Goal: Task Accomplishment & Management: Manage account settings

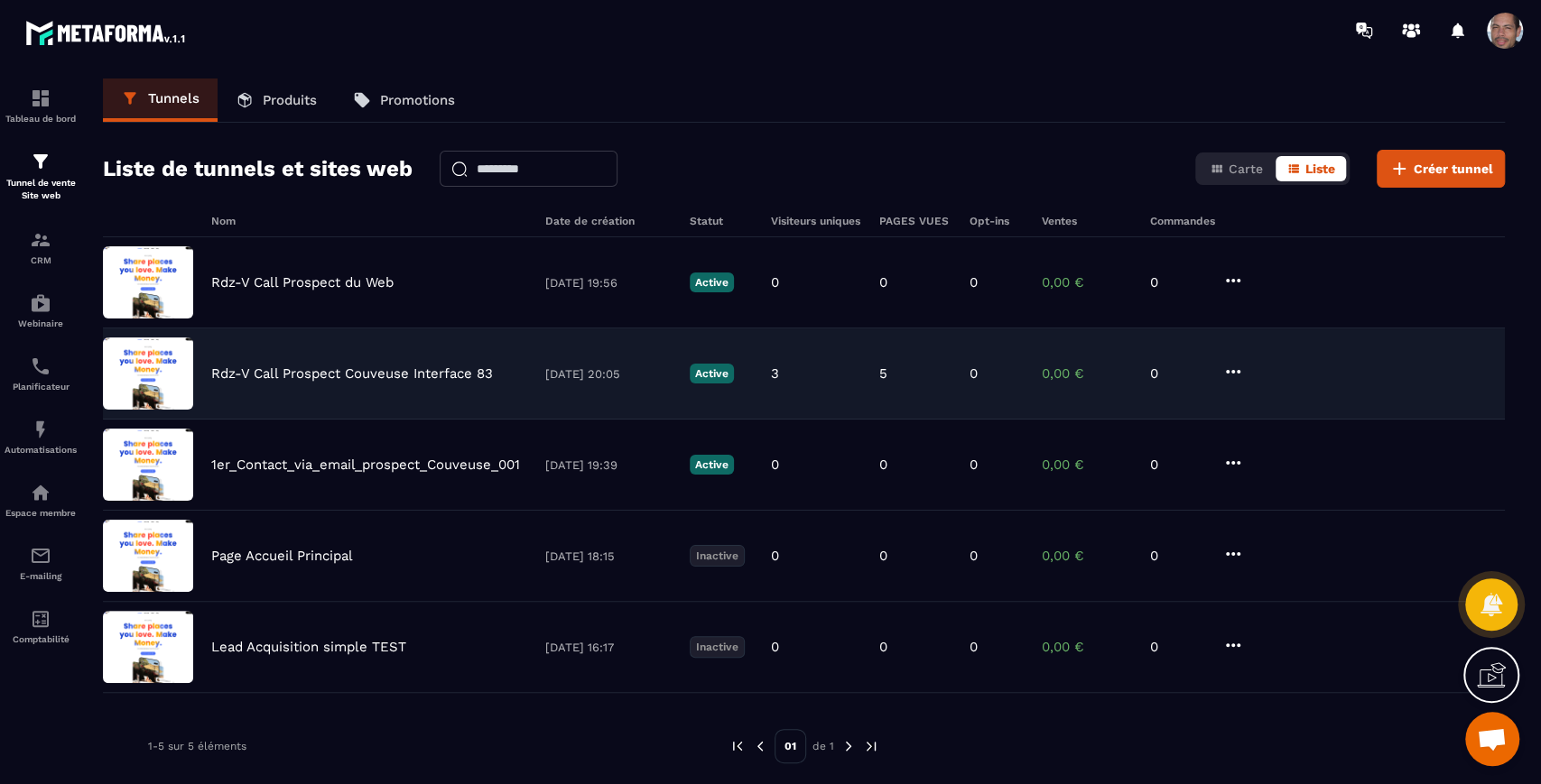
click at [541, 362] on div "Rdz-V Call Prospect Couveuse Interface 83 [DATE] 20:05 Active 3 5 0 0,00 € 0" at bounding box center [803, 375] width 1402 height 91
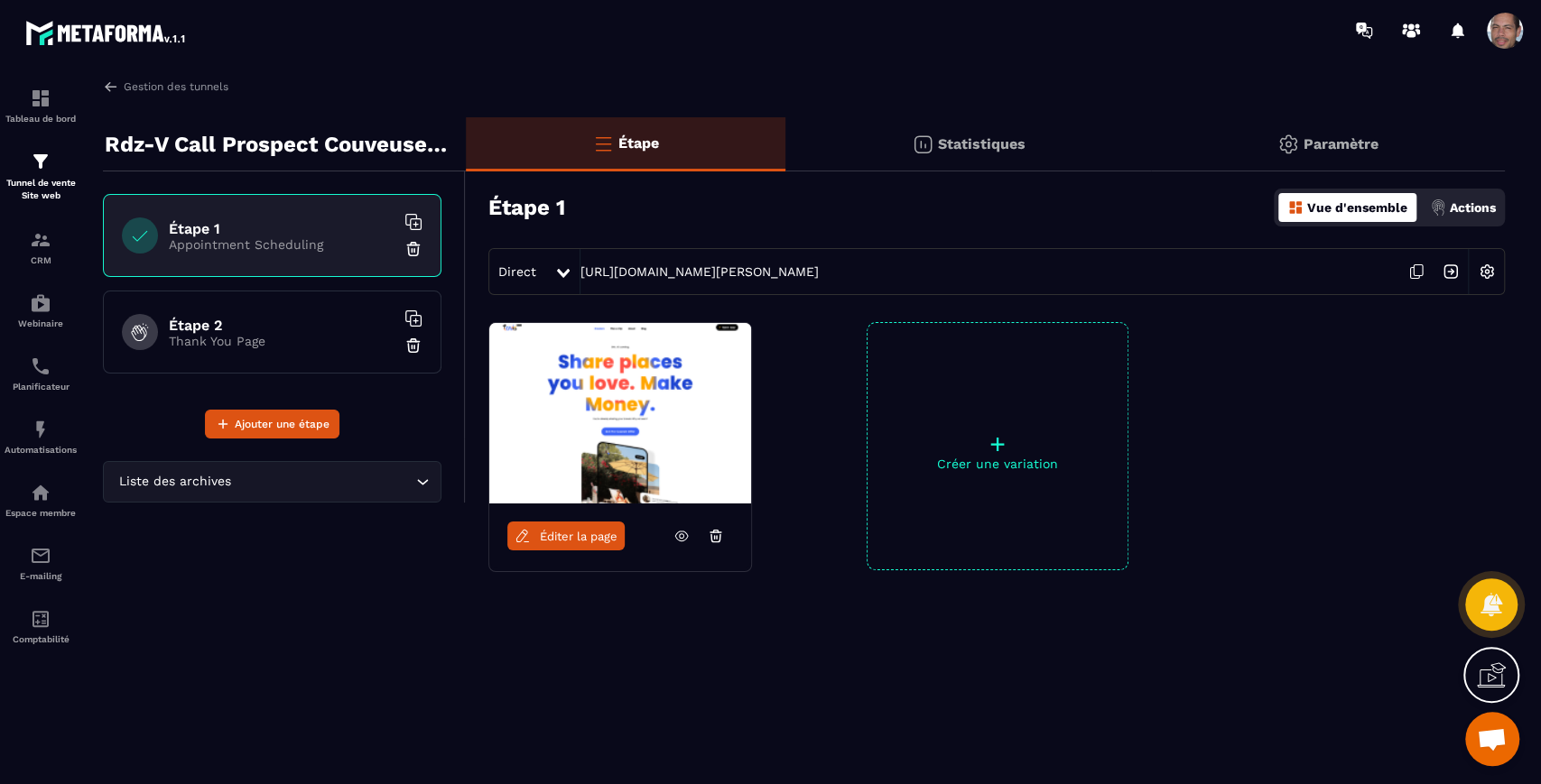
click at [986, 136] on p "Statistiques" at bounding box center [982, 145] width 87 height 17
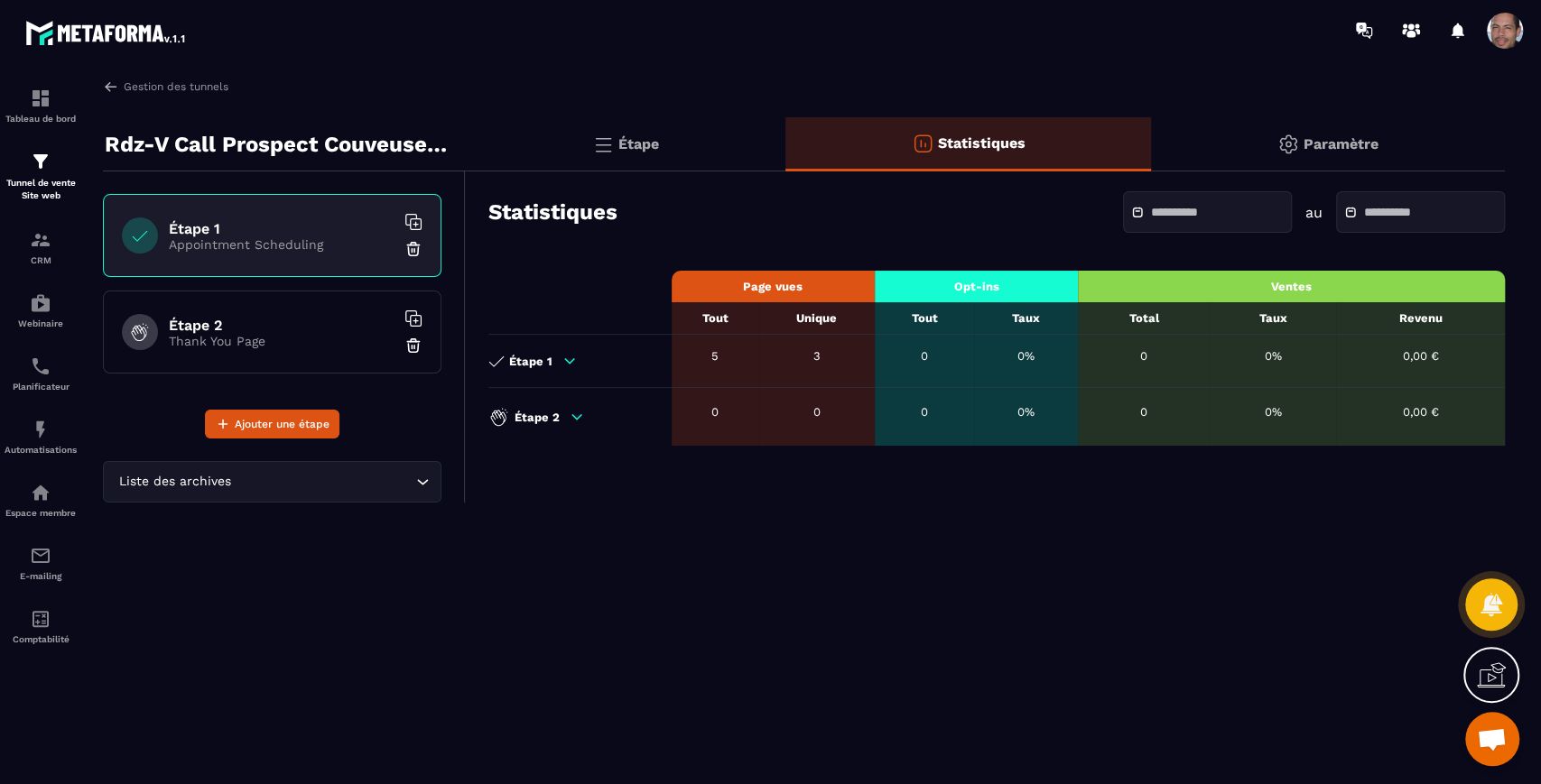
click at [558, 361] on div "Étape 1" at bounding box center [575, 361] width 175 height 16
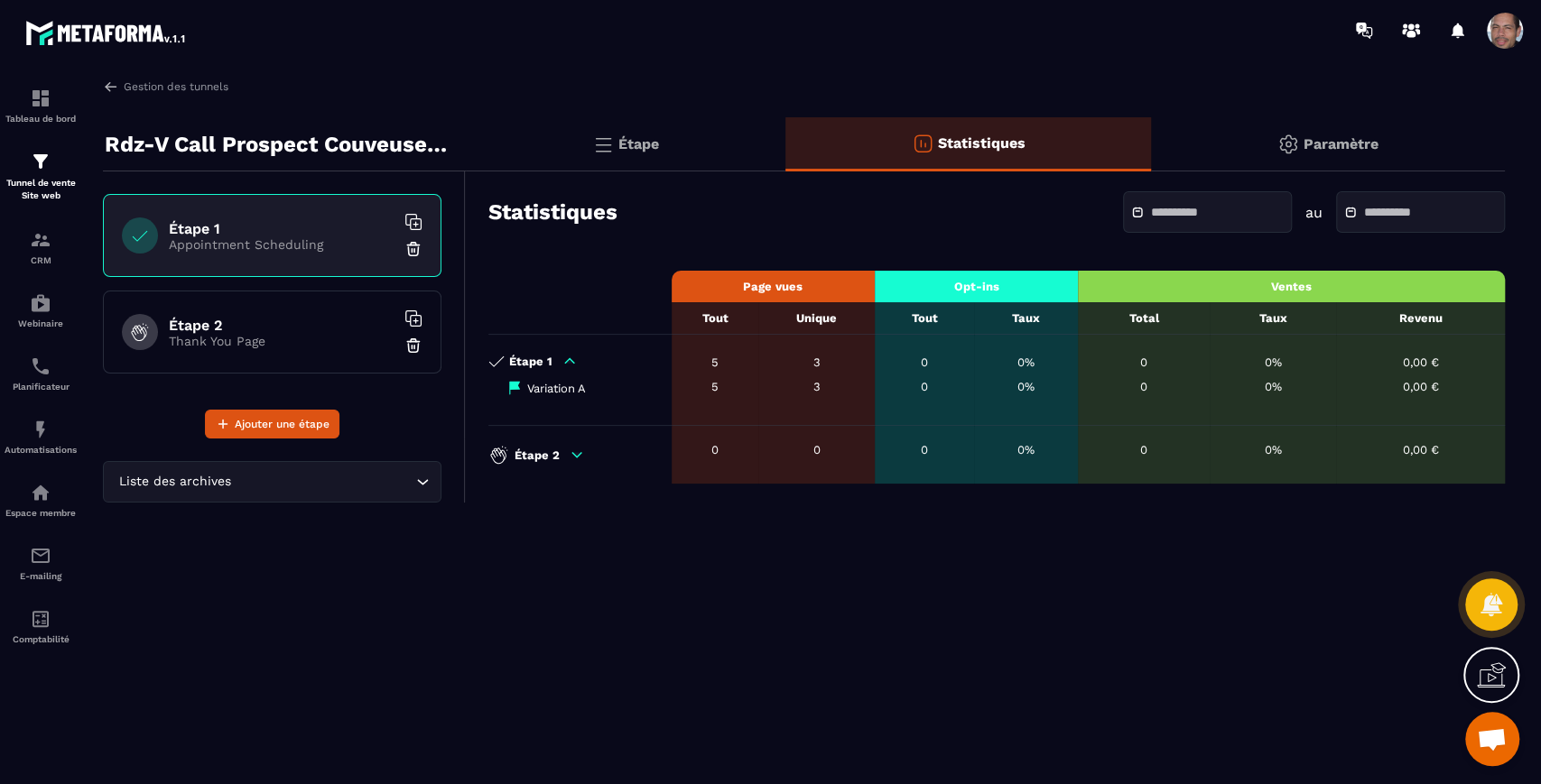
click at [574, 451] on icon at bounding box center [576, 455] width 16 height 16
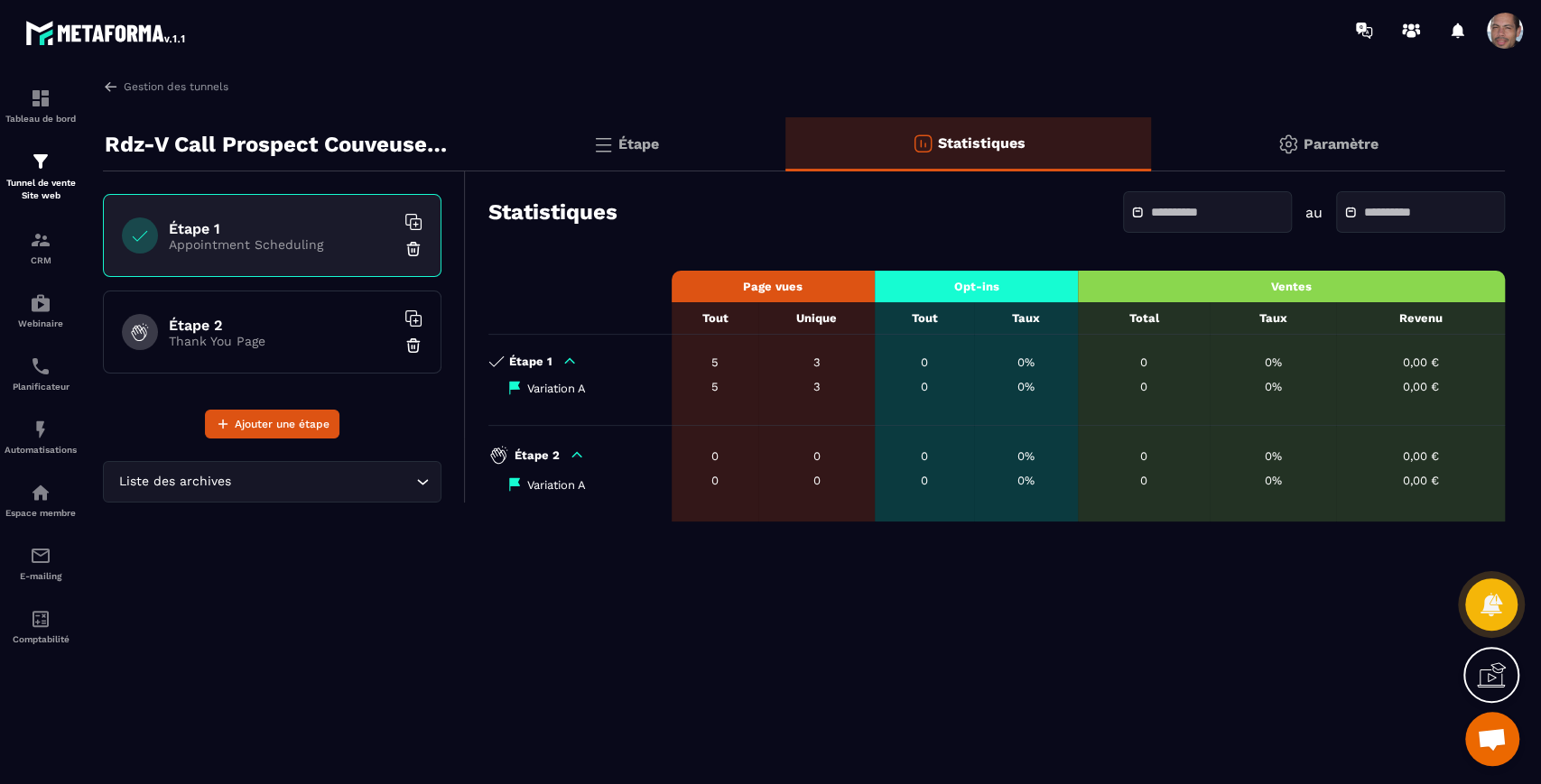
drag, startPoint x: 654, startPoint y: 157, endPoint x: 887, endPoint y: 39, distance: 261.2
click at [887, 39] on div at bounding box center [876, 30] width 1328 height 60
click at [106, 92] on img at bounding box center [111, 86] width 16 height 16
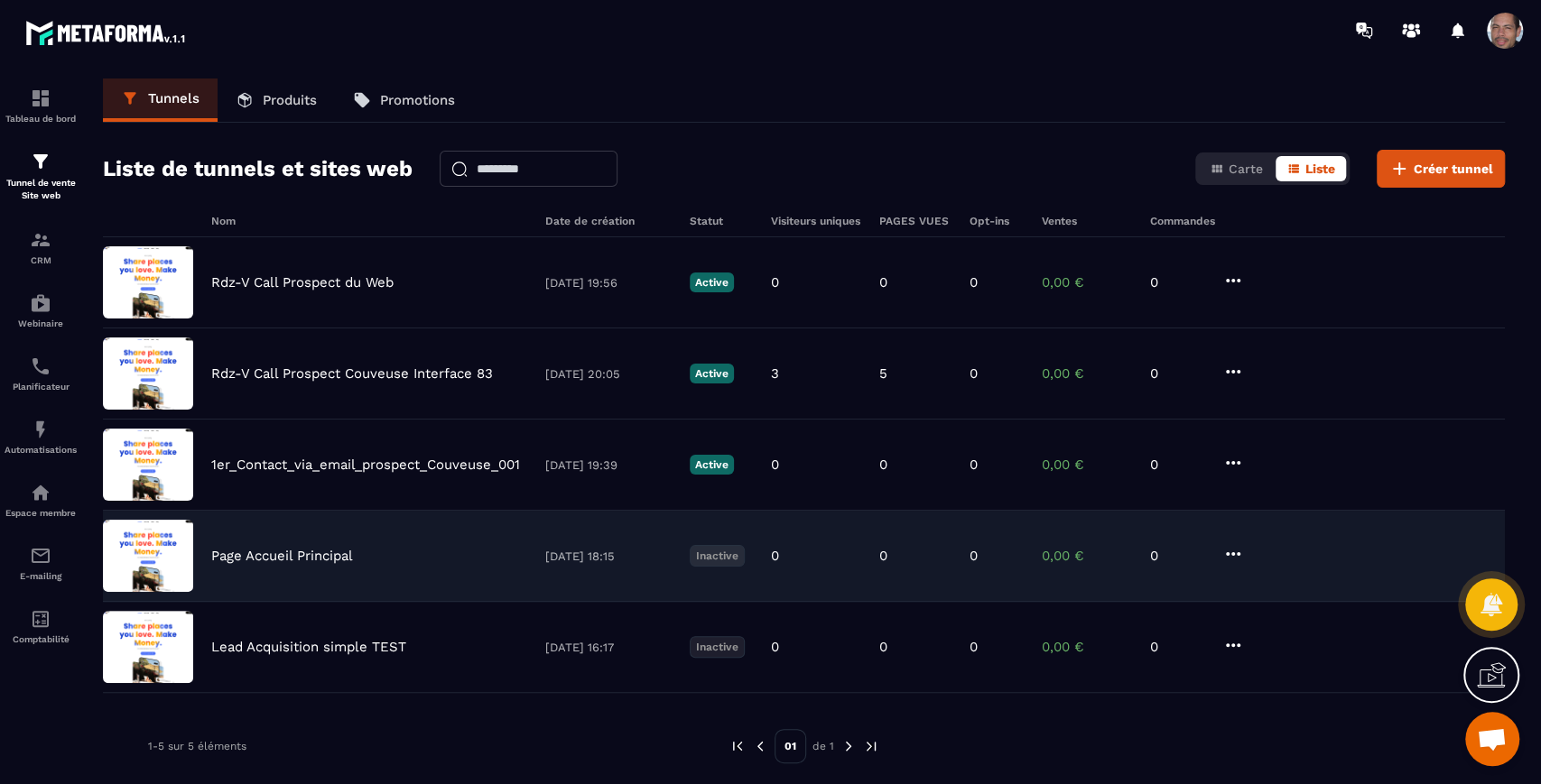
scroll to position [58, 0]
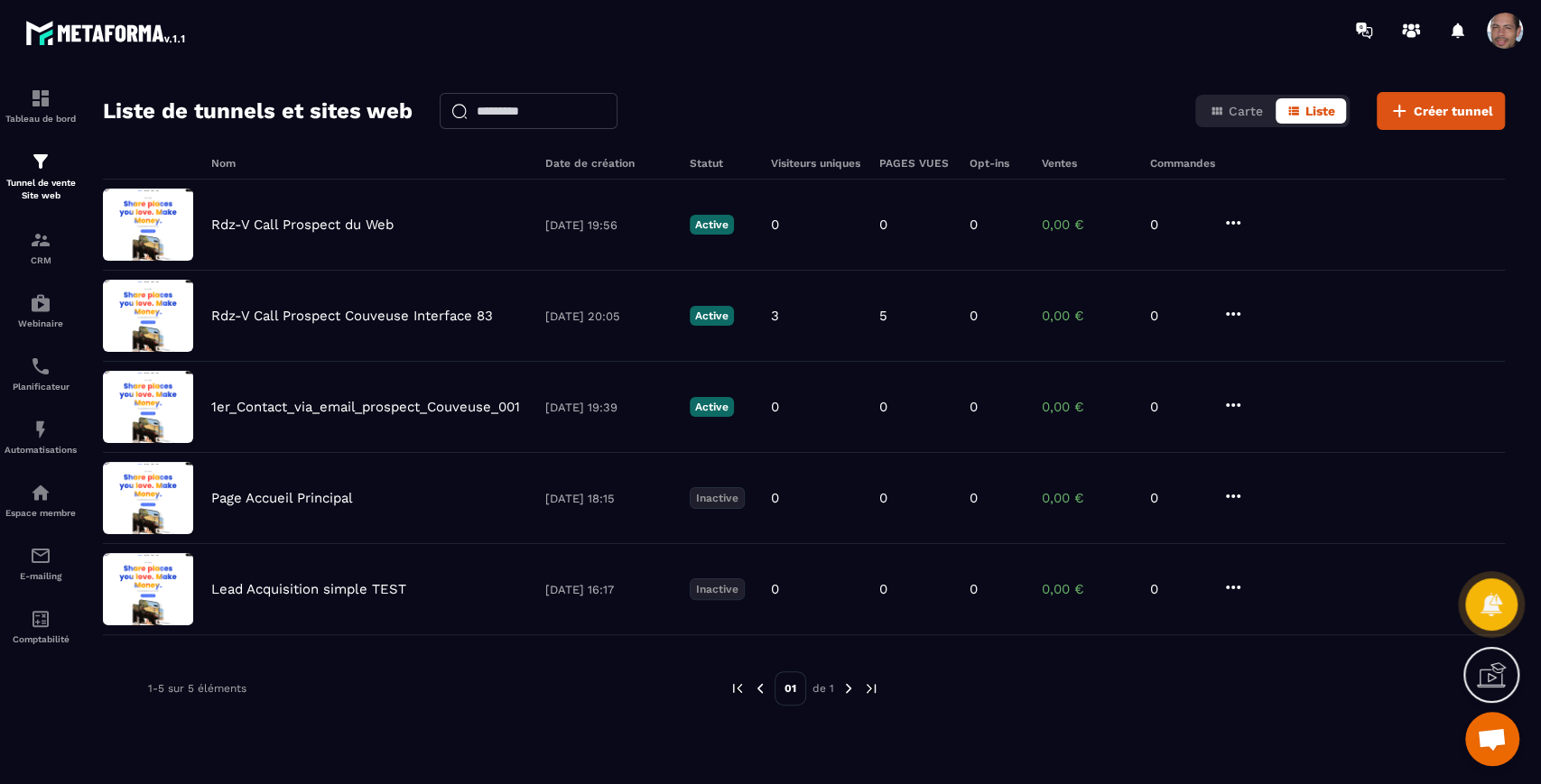
click at [1515, 30] on span at bounding box center [1504, 30] width 36 height 36
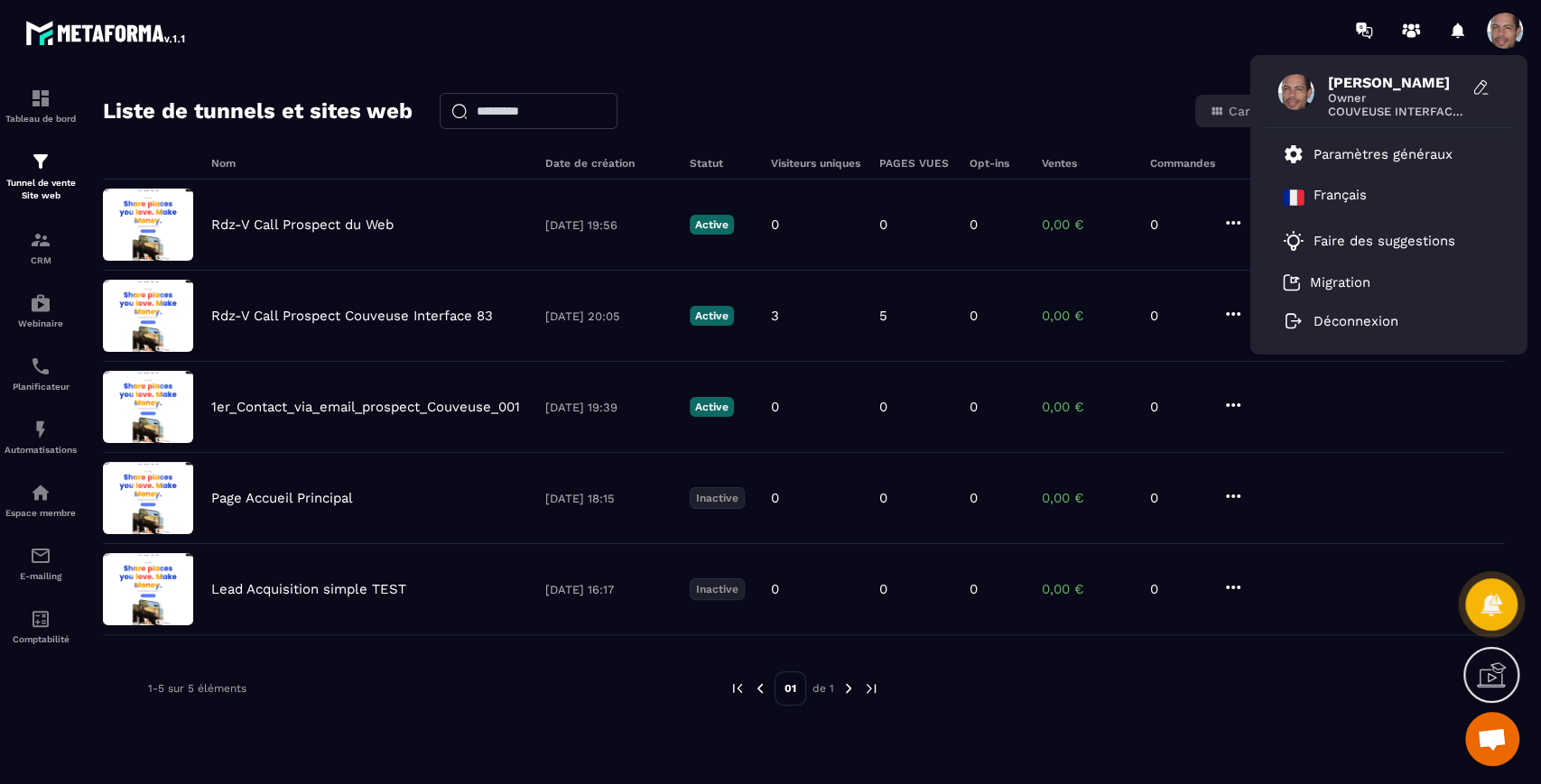
click at [1387, 82] on span "[PERSON_NAME]" at bounding box center [1396, 82] width 136 height 17
click at [1372, 153] on p "Paramètres généraux" at bounding box center [1383, 154] width 139 height 16
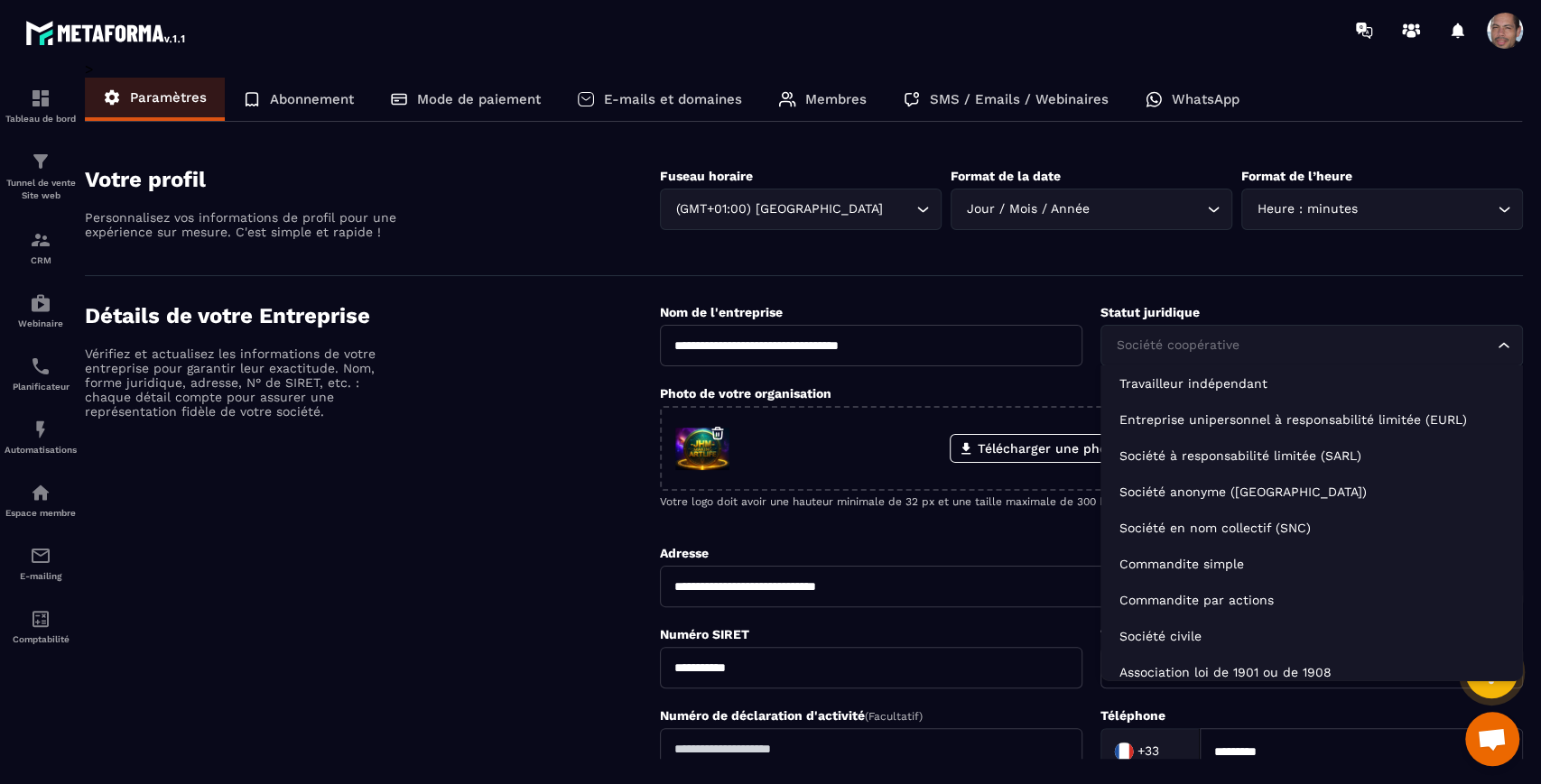
drag, startPoint x: 1181, startPoint y: 331, endPoint x: 526, endPoint y: 504, distance: 677.5
click at [528, 500] on div "Détails de votre Entreprise Vérifiez et actualisez les informations de votre en…" at bounding box center [372, 618] width 575 height 629
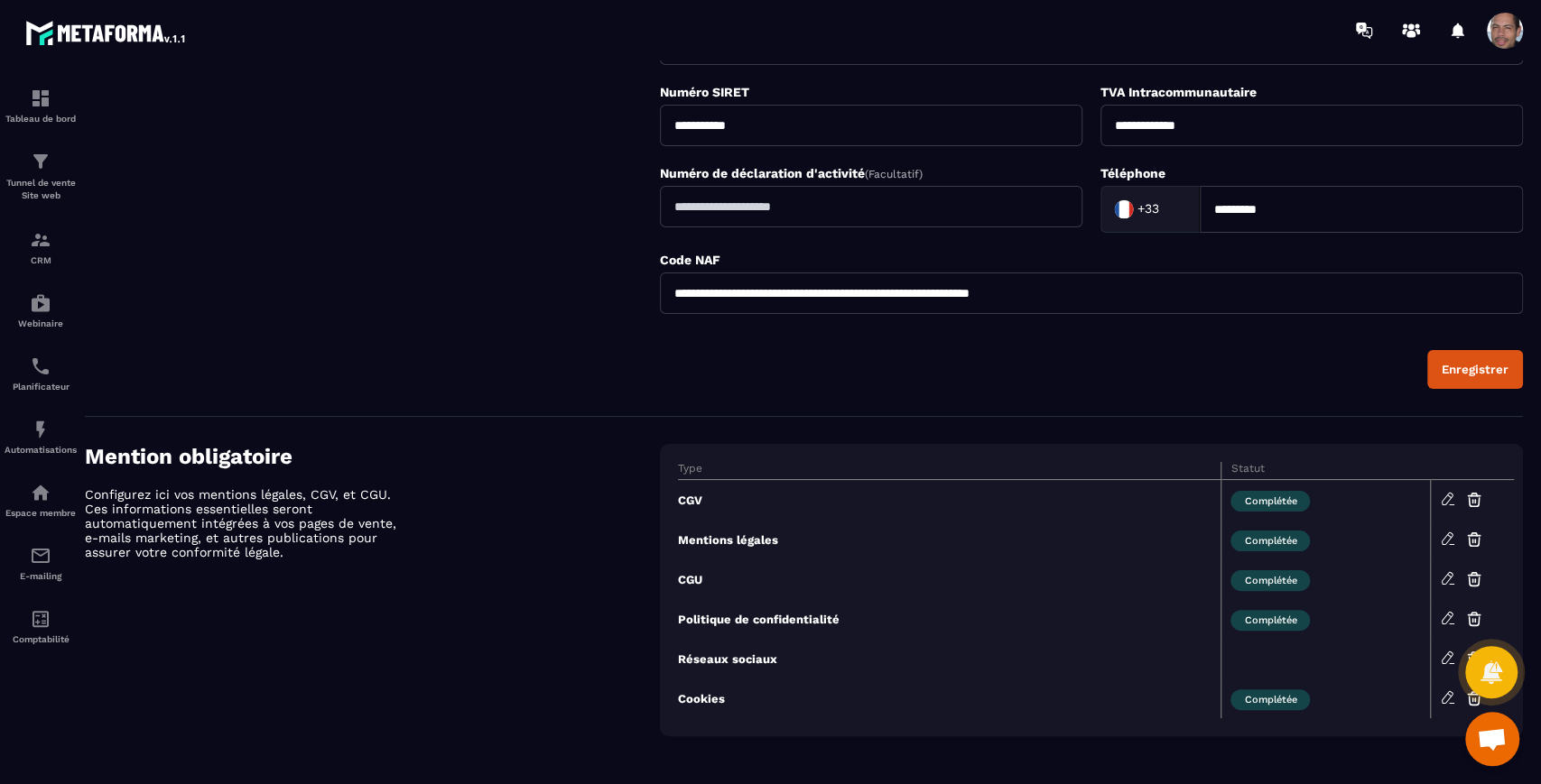
scroll to position [0, 0]
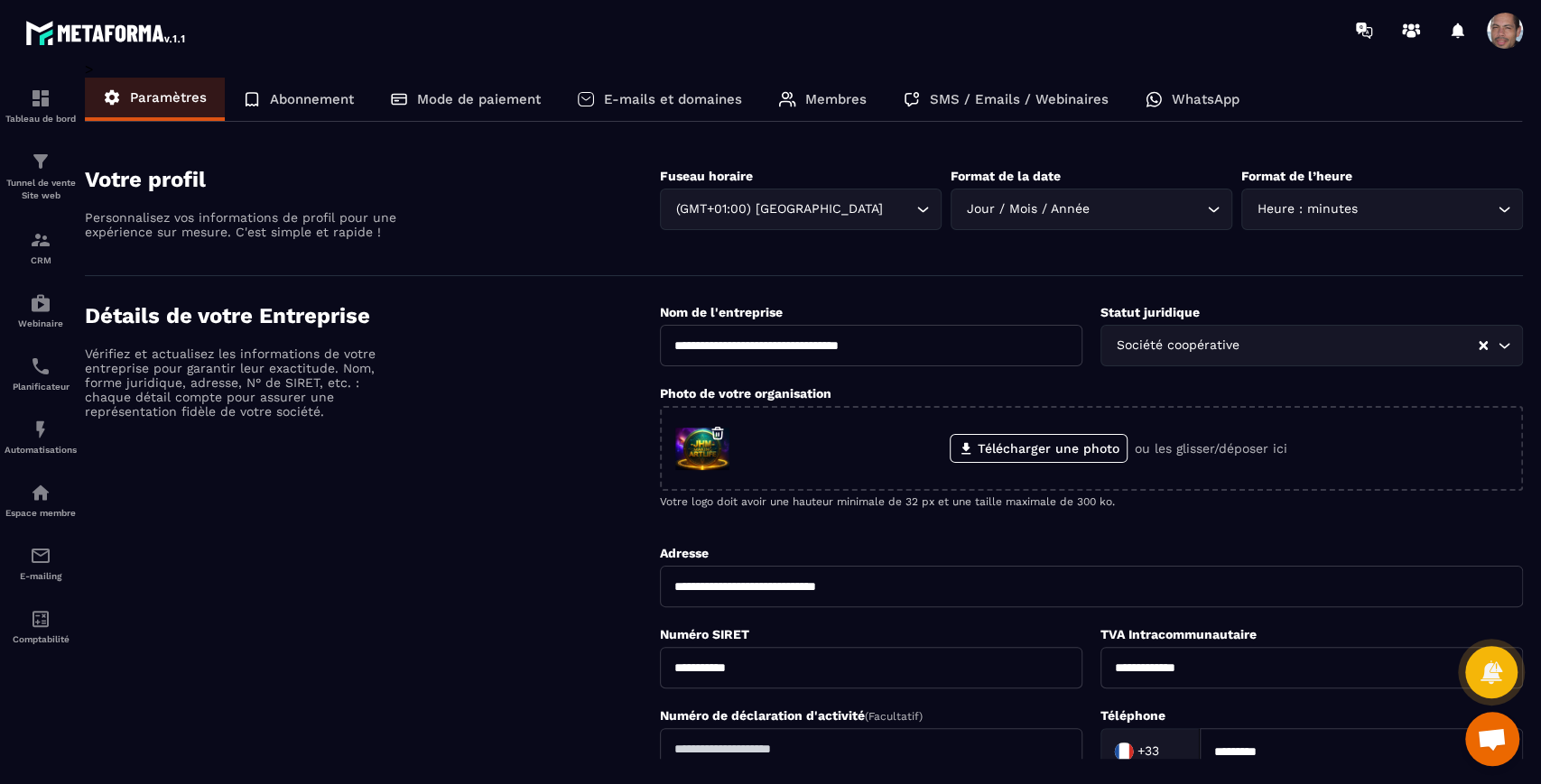
click at [1201, 105] on p "WhatsApp" at bounding box center [1206, 99] width 68 height 16
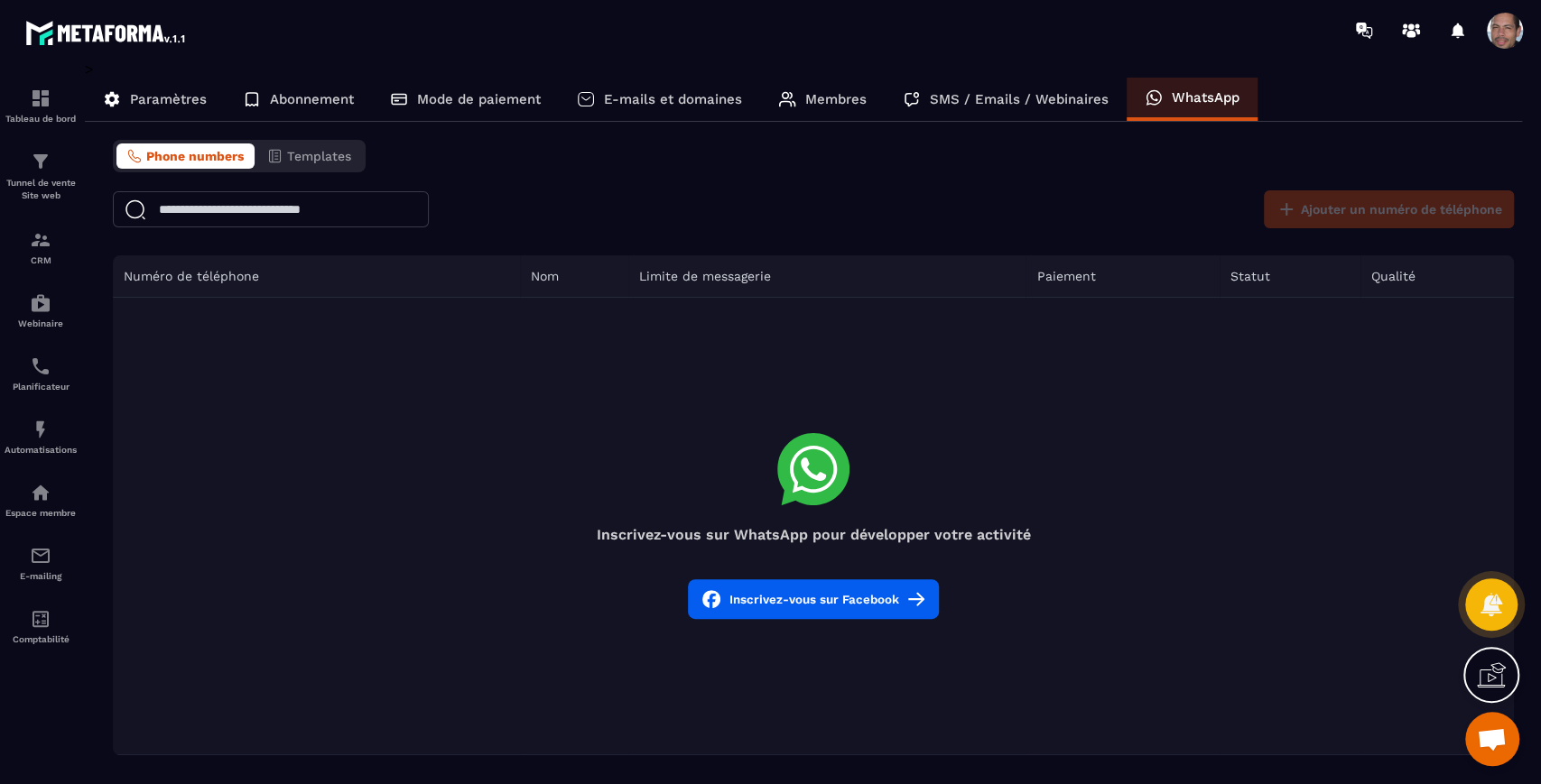
click at [784, 598] on button "Inscrivez-vous sur Facebook" at bounding box center [813, 599] width 251 height 40
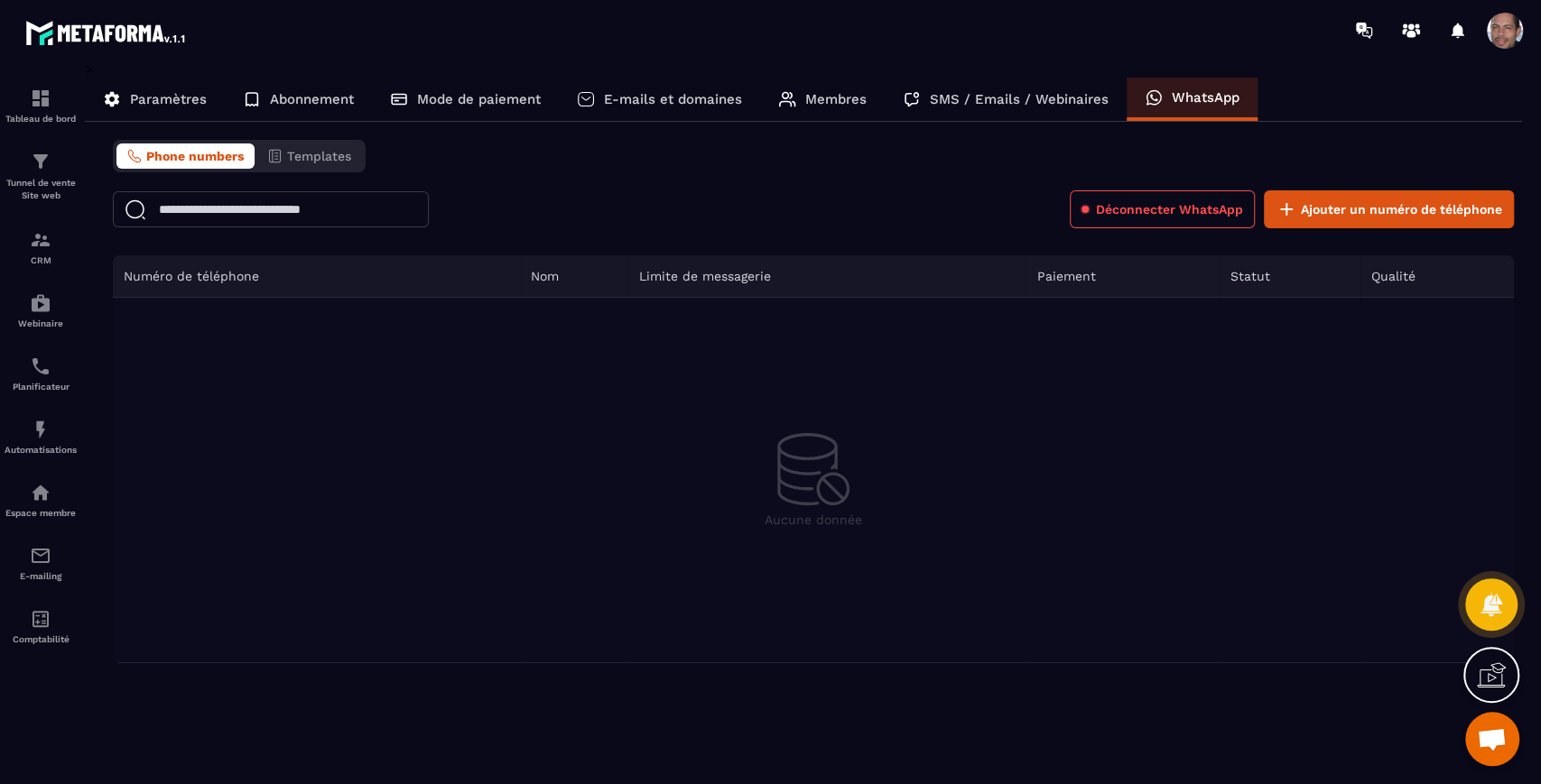
click at [207, 154] on span "Phone numbers" at bounding box center [195, 156] width 97 height 15
click at [304, 141] on div "Phone numbers Templates" at bounding box center [239, 155] width 252 height 32
click at [1043, 91] on p "SMS / Emails / Webinaires" at bounding box center [1019, 99] width 179 height 16
